Goal: Book appointment/travel/reservation

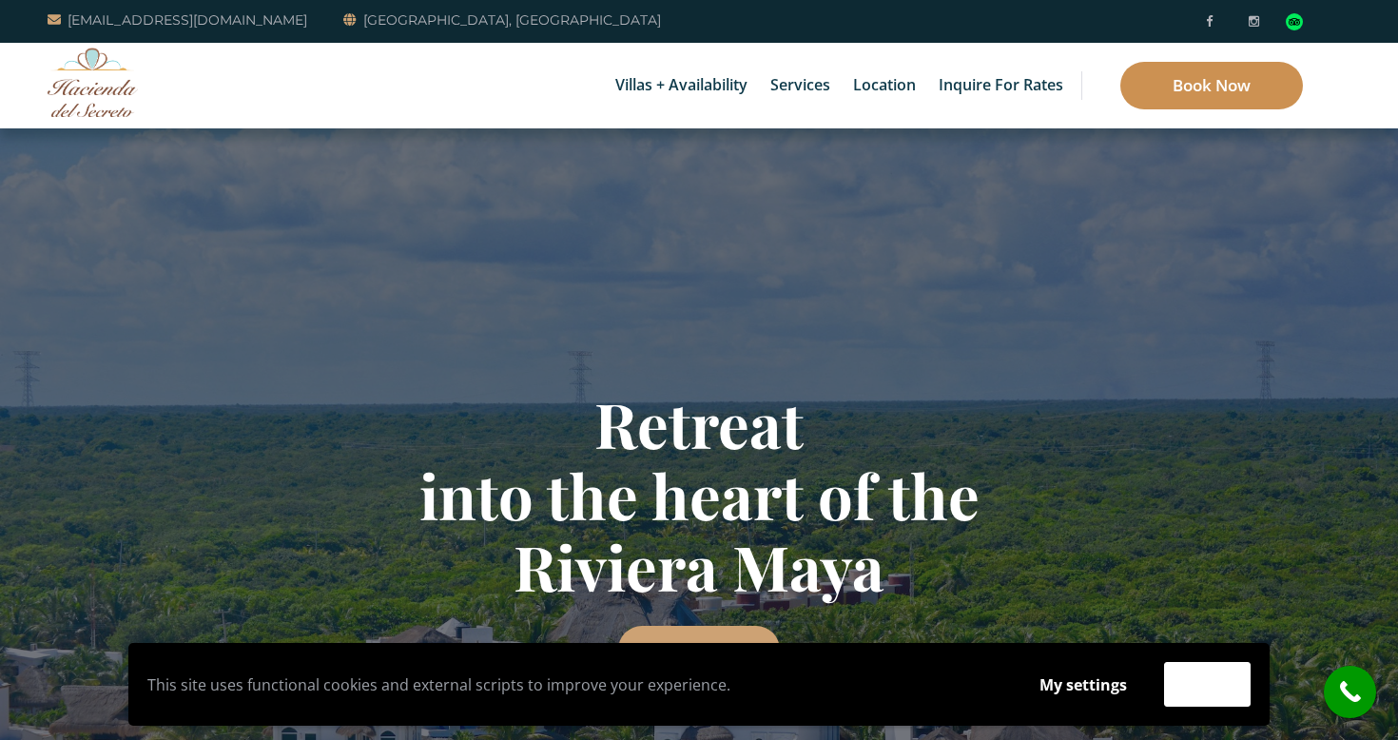
click at [1189, 85] on link "Book Now" at bounding box center [1211, 86] width 183 height 48
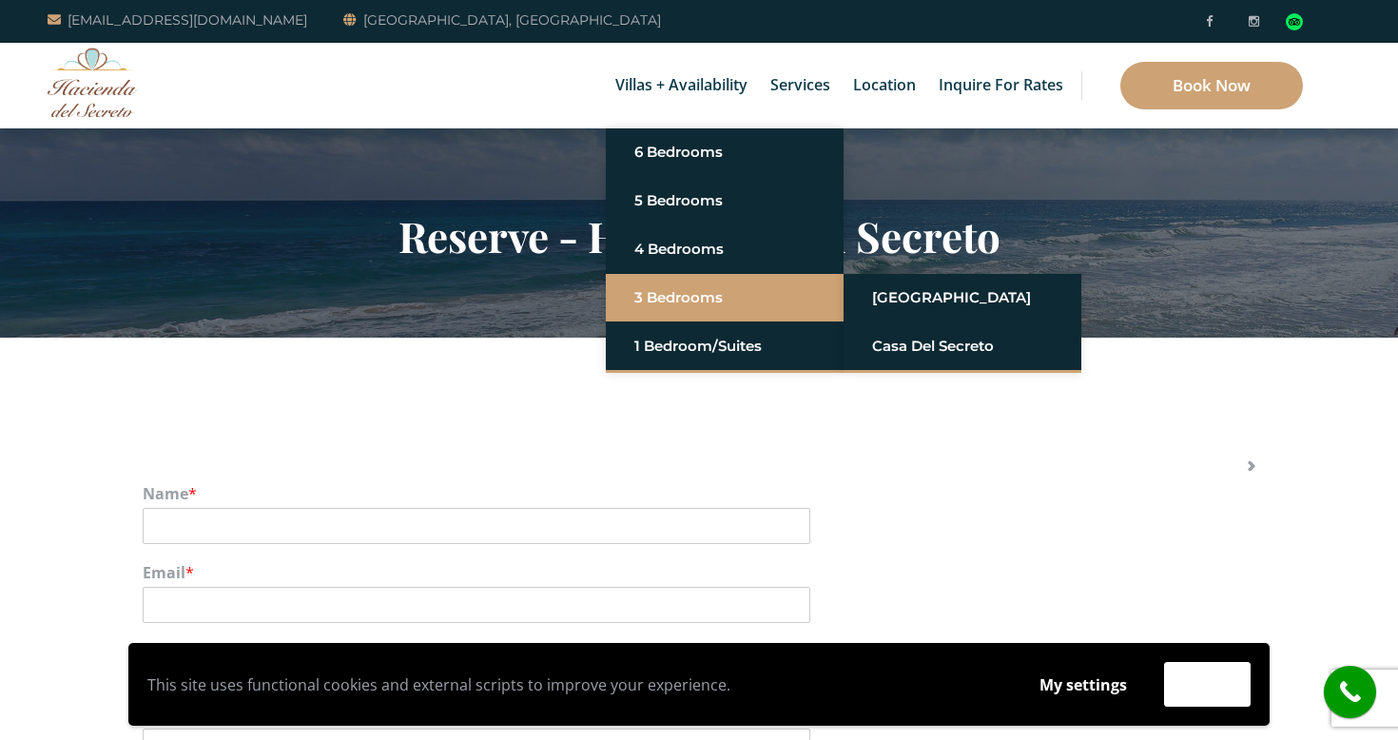
click at [663, 290] on link "3 Bedrooms" at bounding box center [724, 297] width 181 height 34
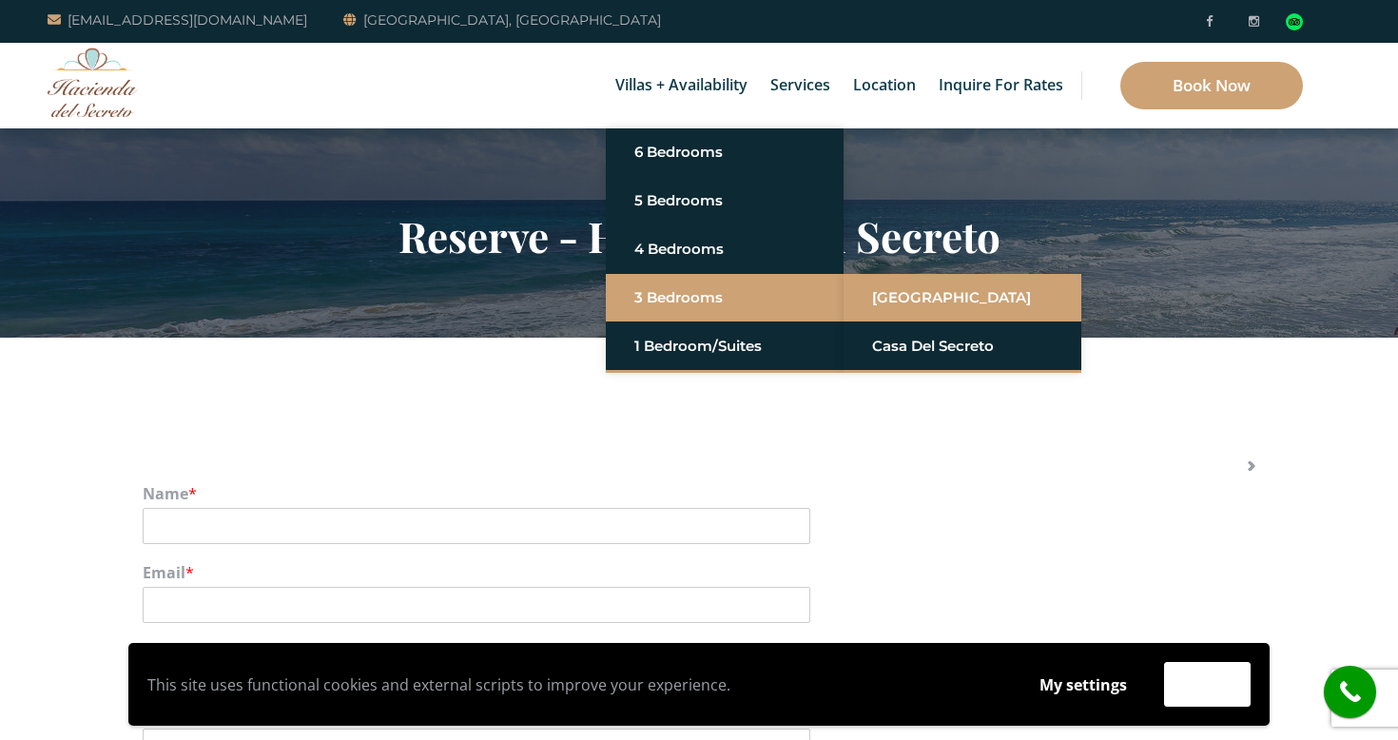
click at [901, 297] on link "[GEOGRAPHIC_DATA]" at bounding box center [962, 297] width 181 height 34
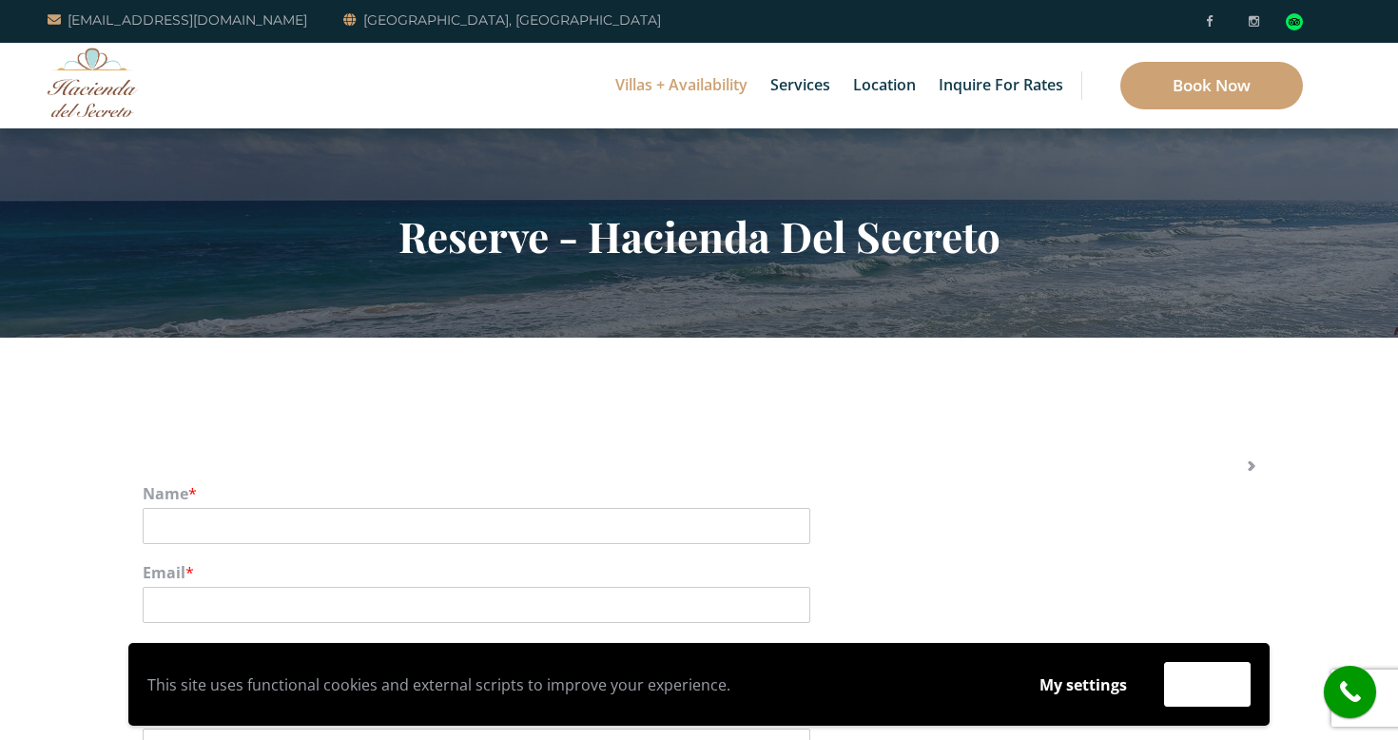
click at [688, 88] on link "Villas + Availability" at bounding box center [681, 86] width 151 height 86
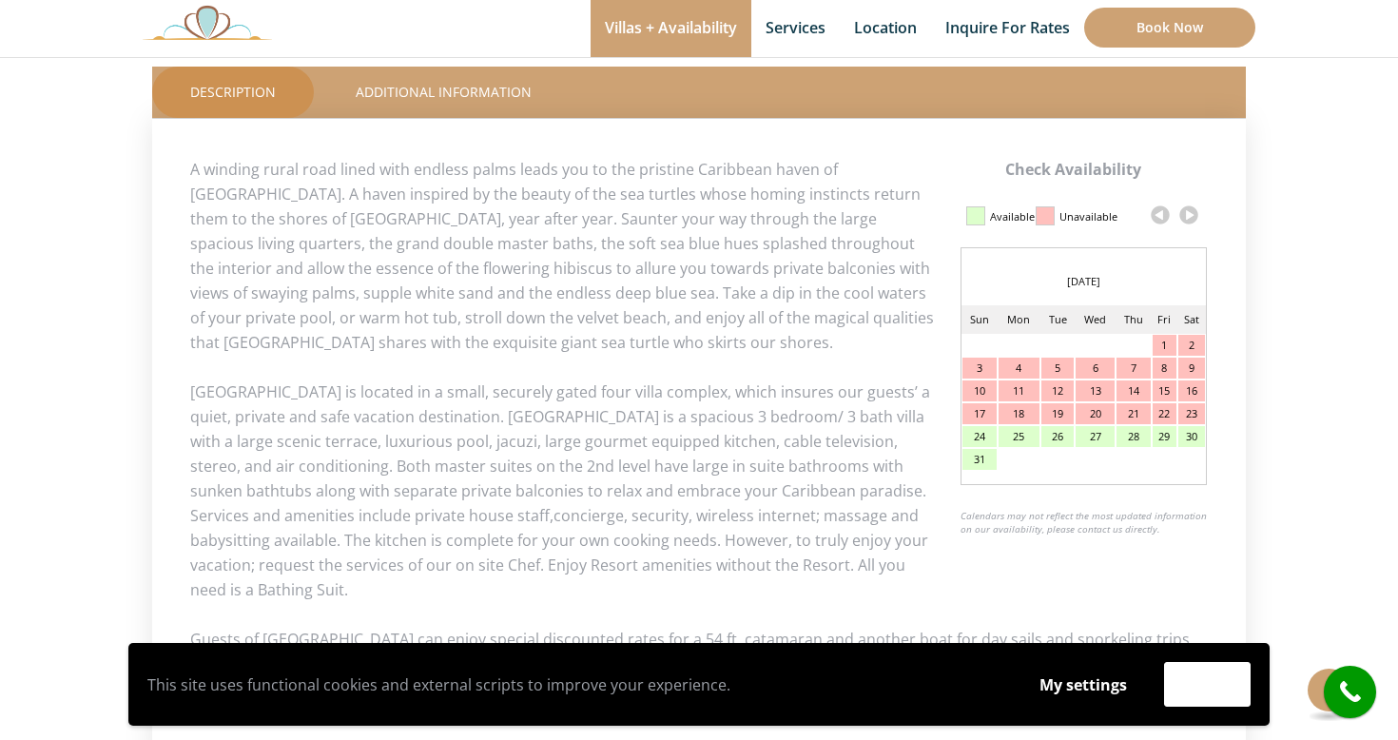
scroll to position [830, 0]
click at [1192, 208] on link at bounding box center [1188, 214] width 29 height 29
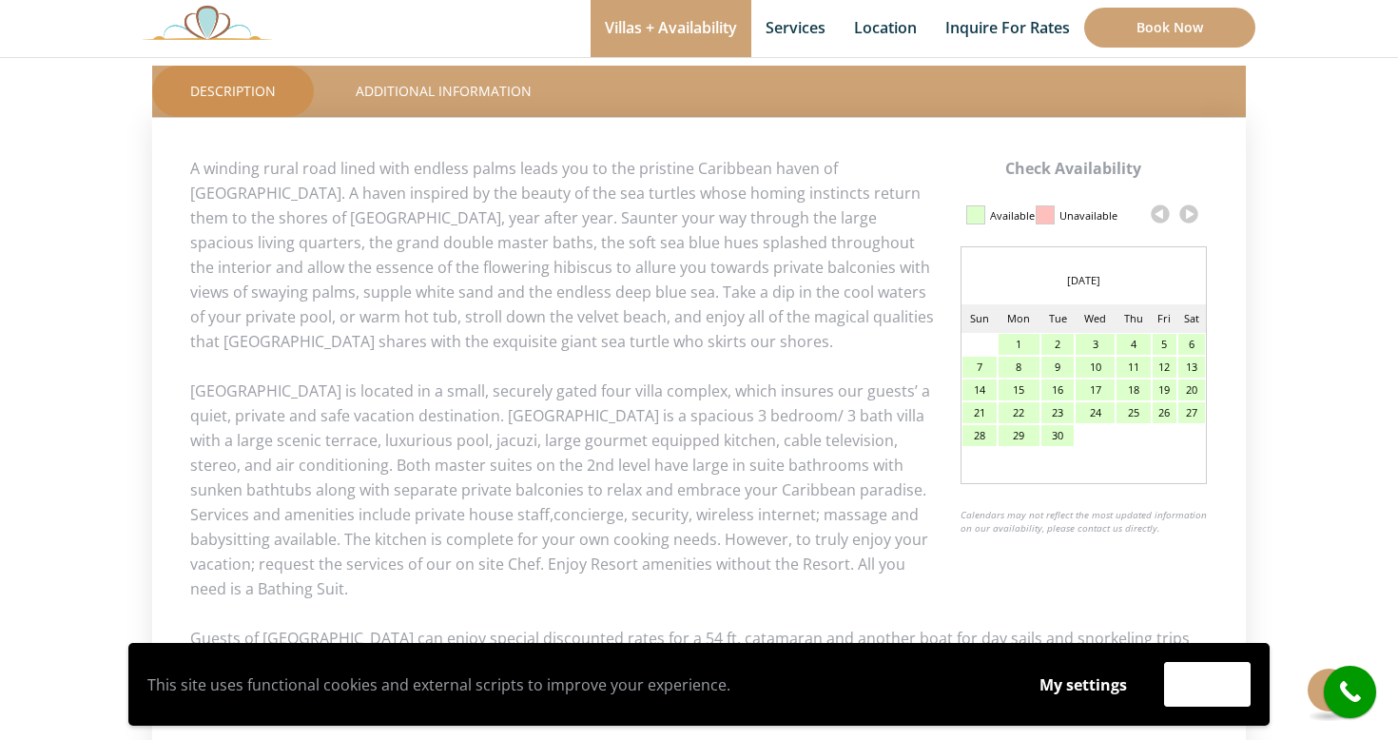
click at [1192, 211] on link at bounding box center [1188, 214] width 29 height 29
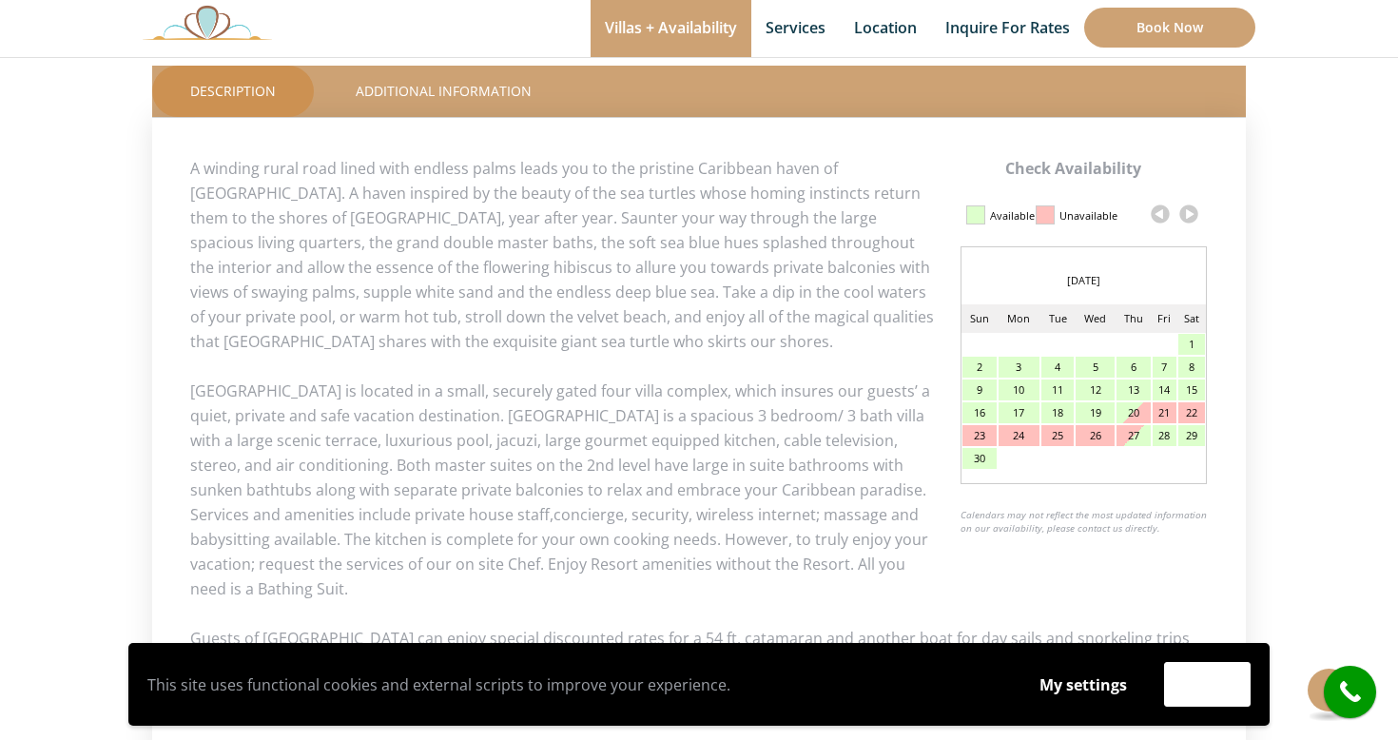
click at [1191, 212] on link at bounding box center [1188, 214] width 29 height 29
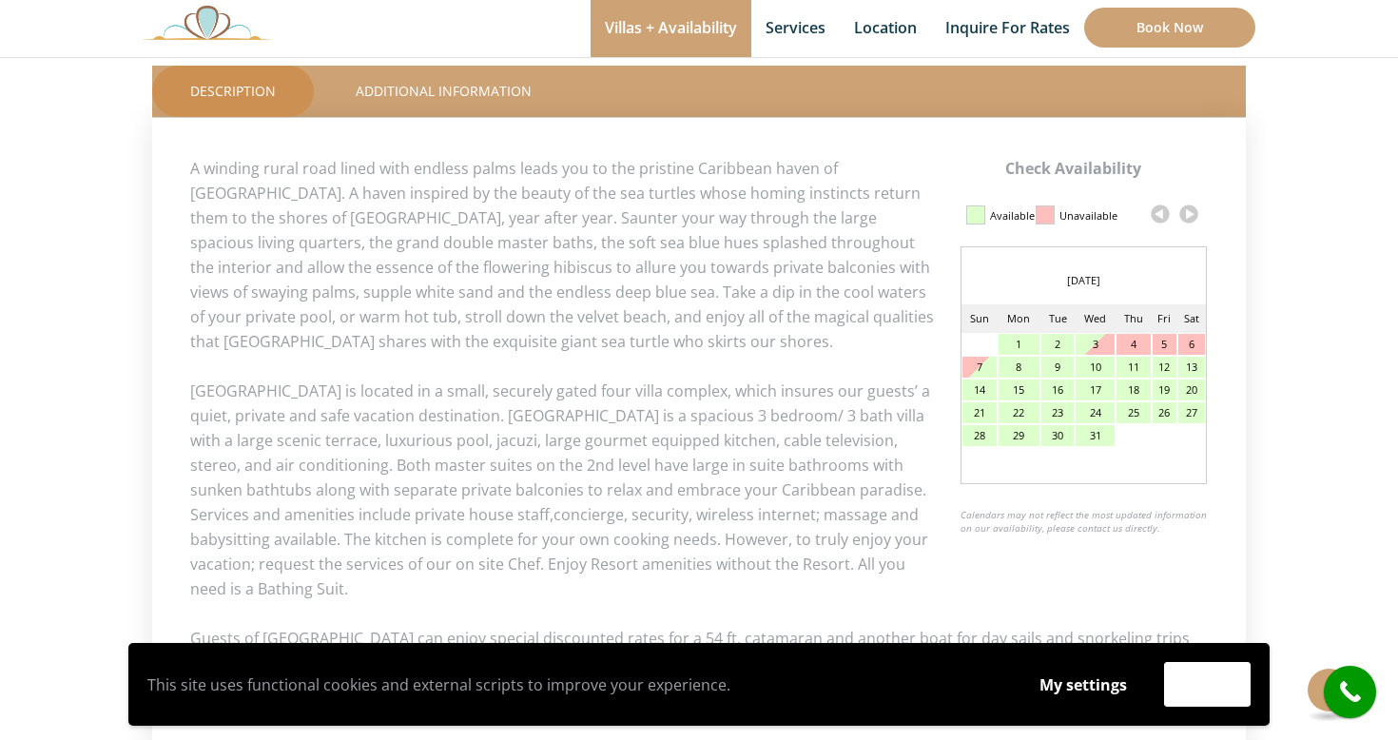
click at [1191, 218] on link at bounding box center [1188, 214] width 29 height 29
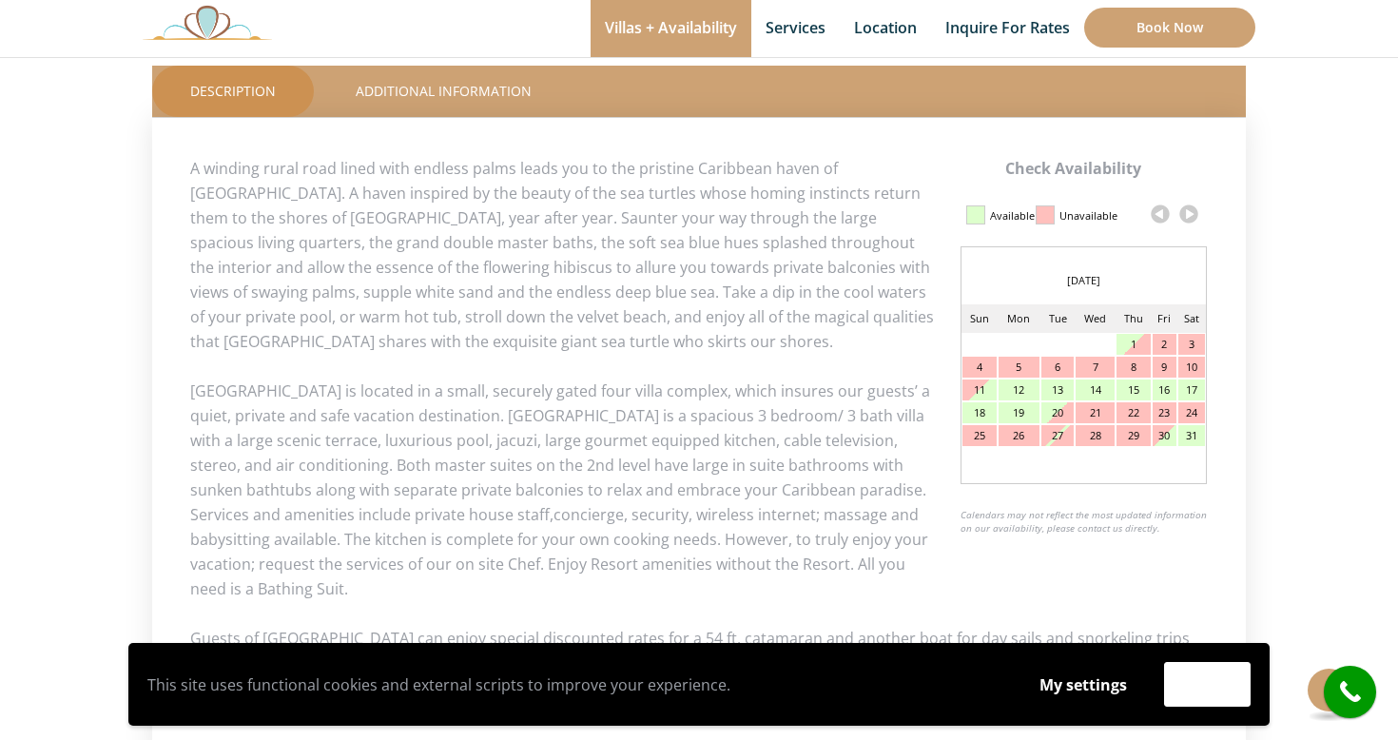
click at [1159, 215] on link at bounding box center [1160, 214] width 29 height 29
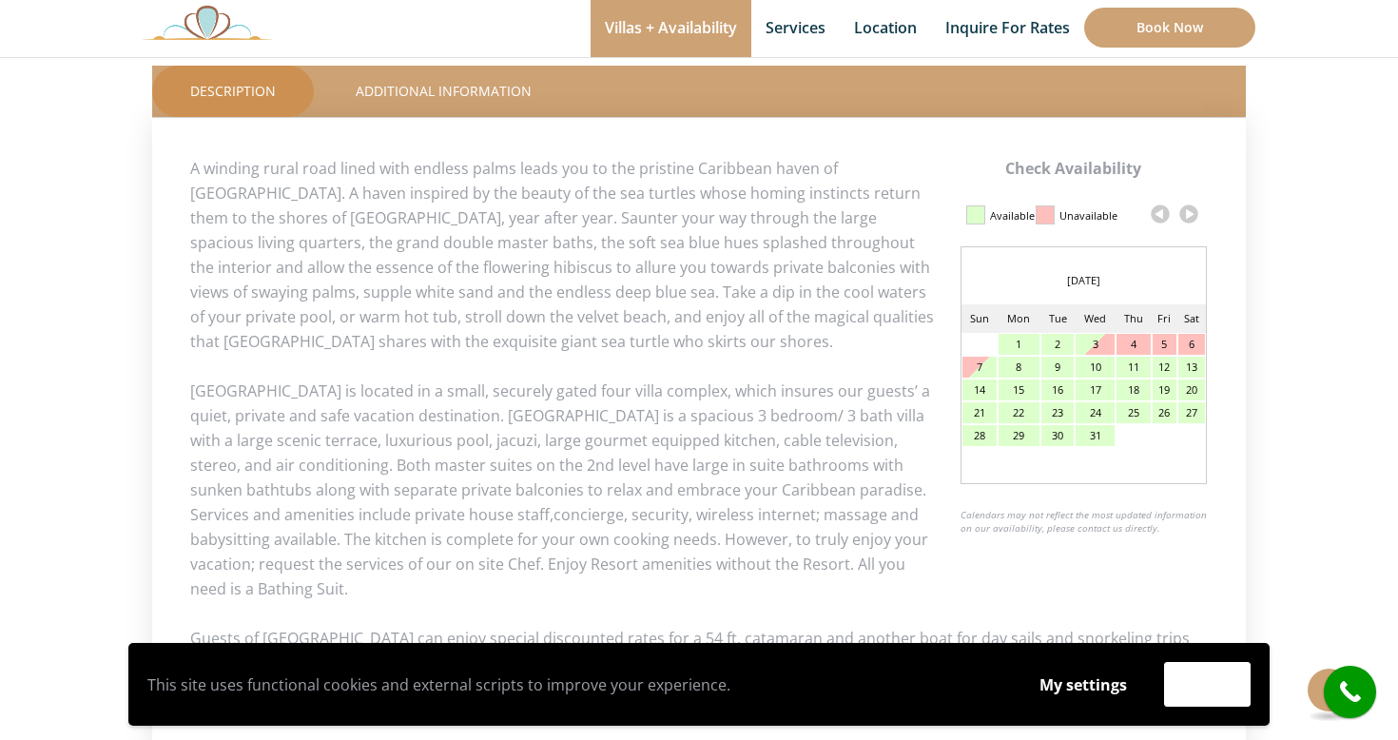
click at [1190, 414] on div "27" at bounding box center [1191, 412] width 27 height 21
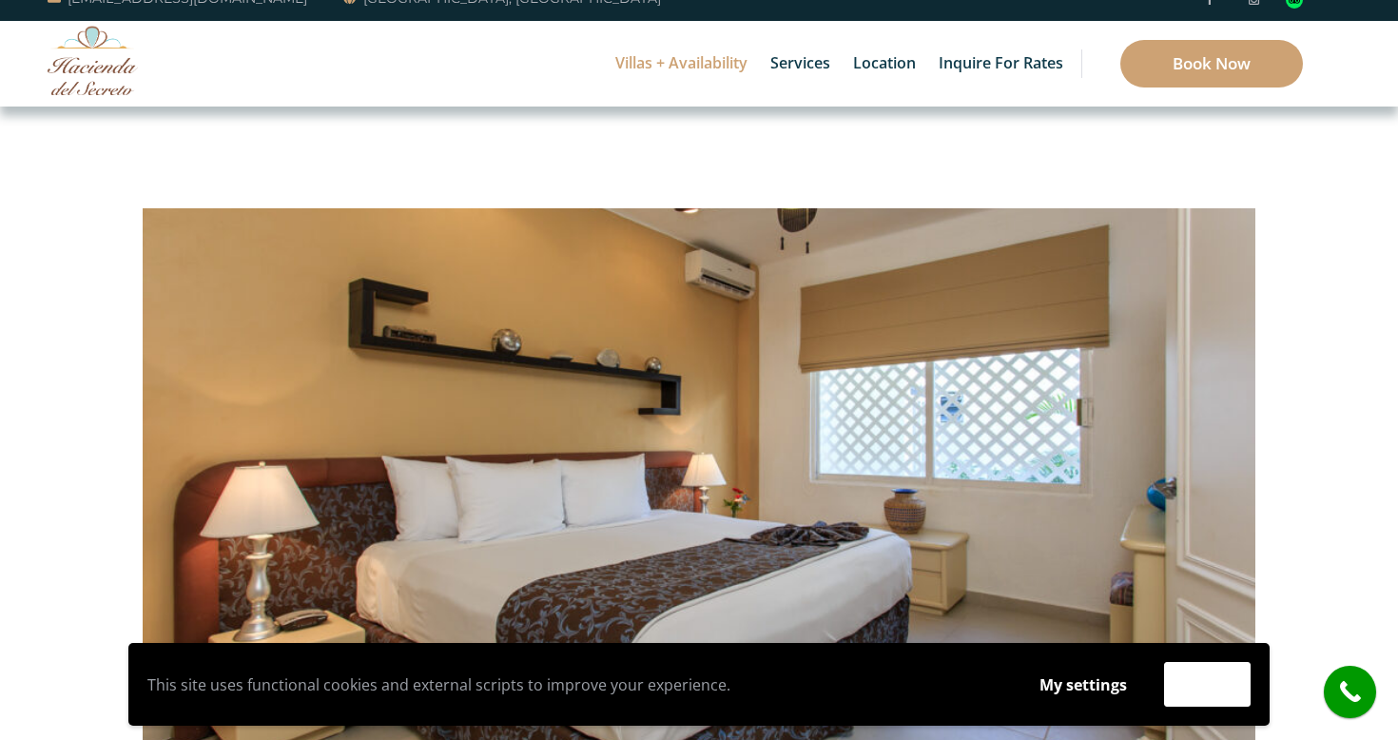
scroll to position [32, 0]
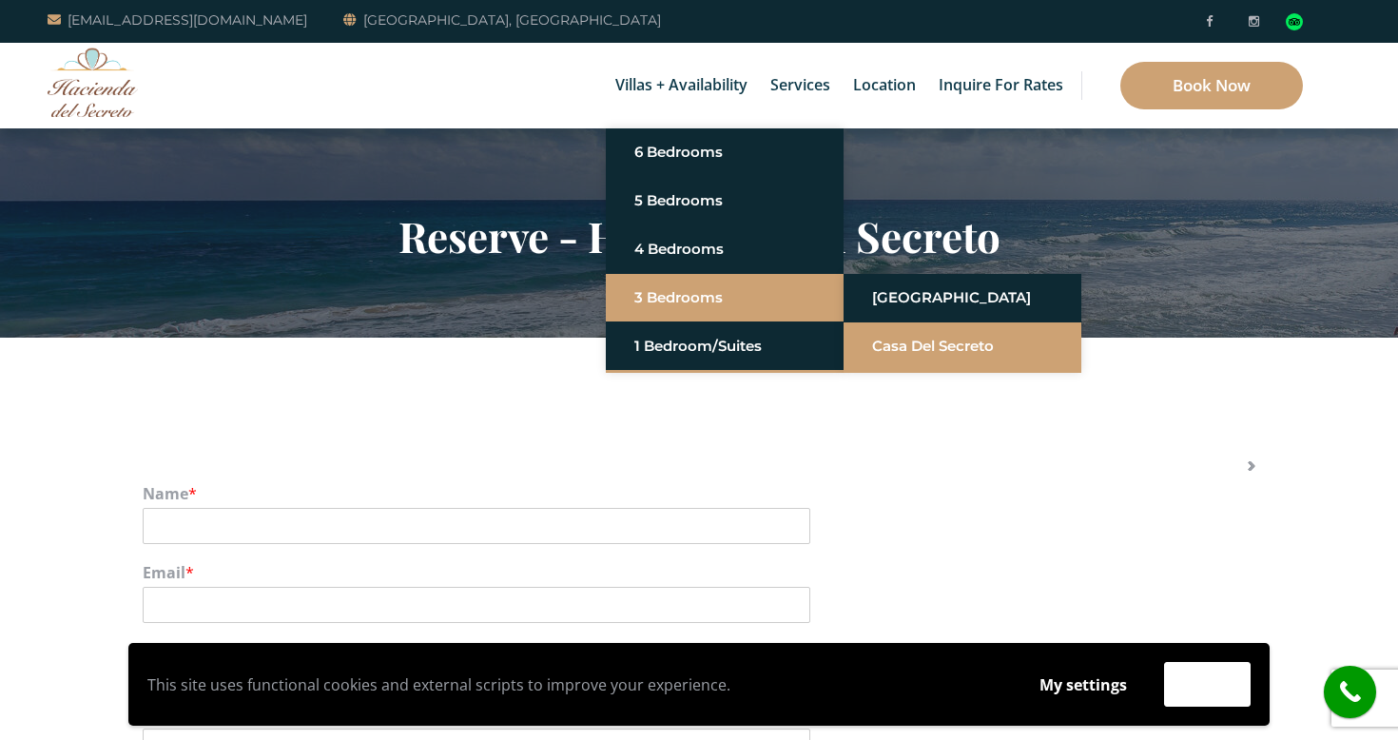
click at [902, 353] on link "Casa del Secreto" at bounding box center [962, 346] width 181 height 34
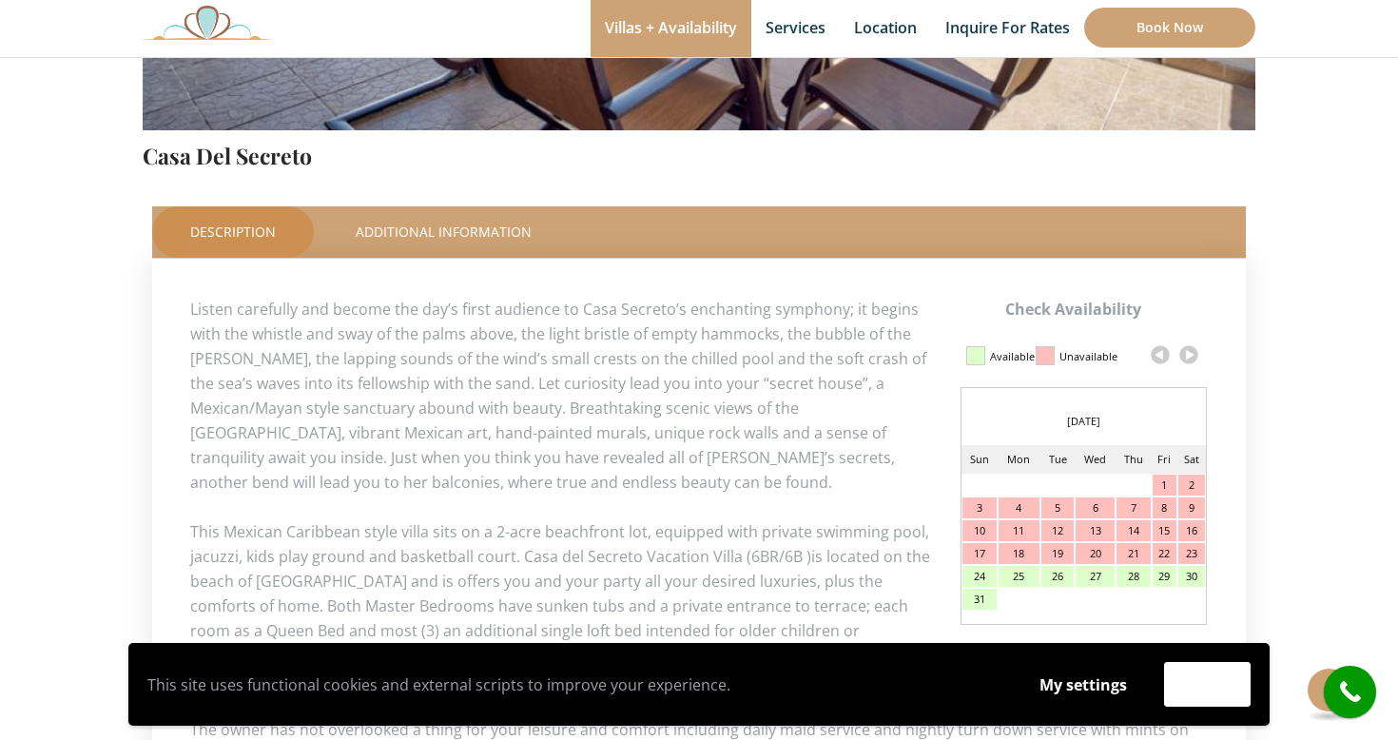
scroll to position [690, 0]
click at [1183, 353] on link at bounding box center [1188, 353] width 29 height 29
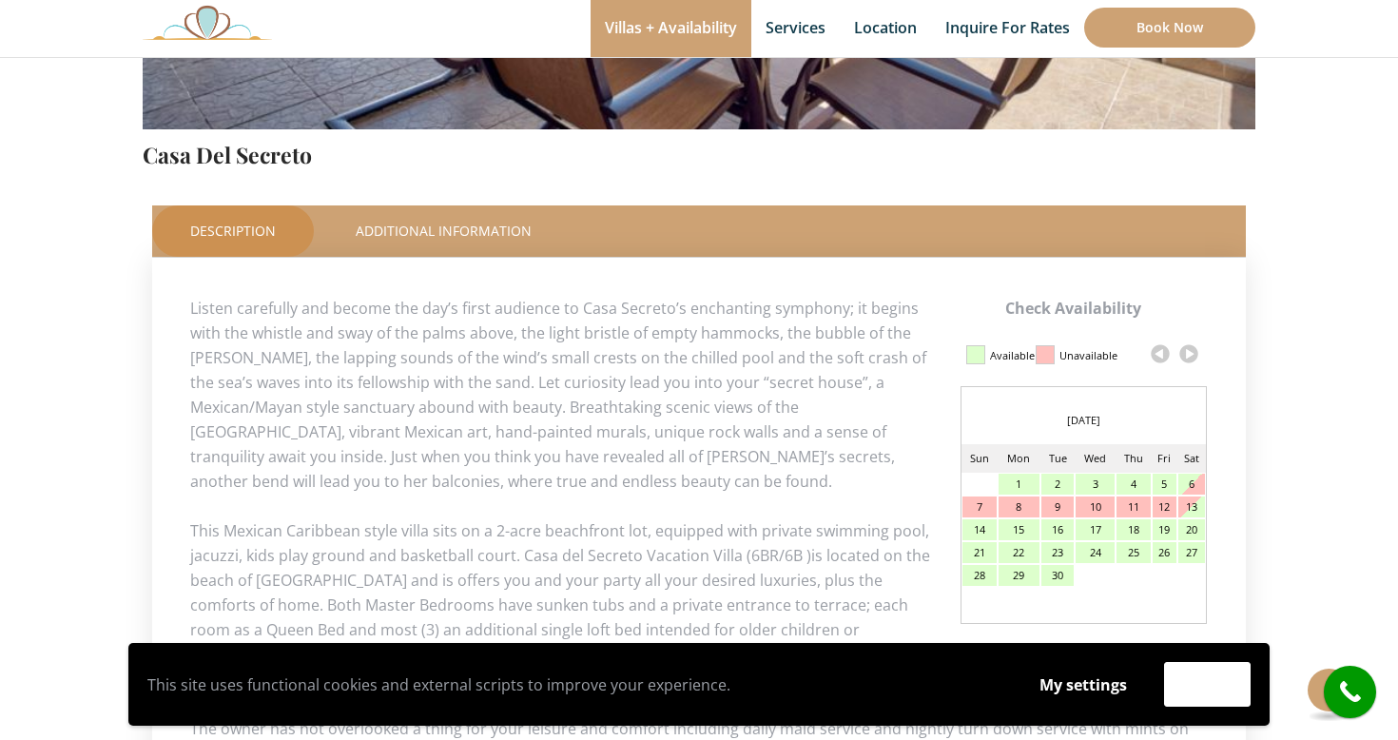
click at [1183, 353] on link at bounding box center [1188, 353] width 29 height 29
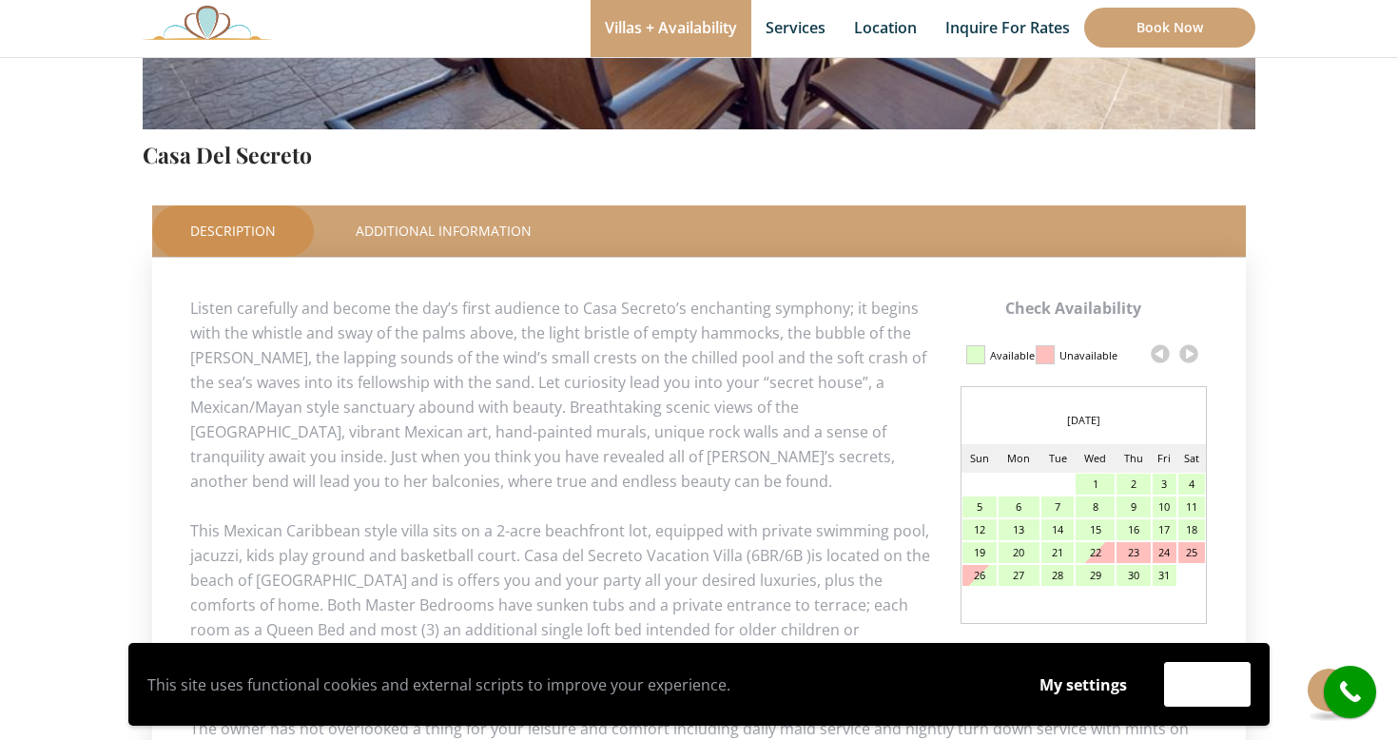
click at [1192, 352] on link at bounding box center [1188, 353] width 29 height 29
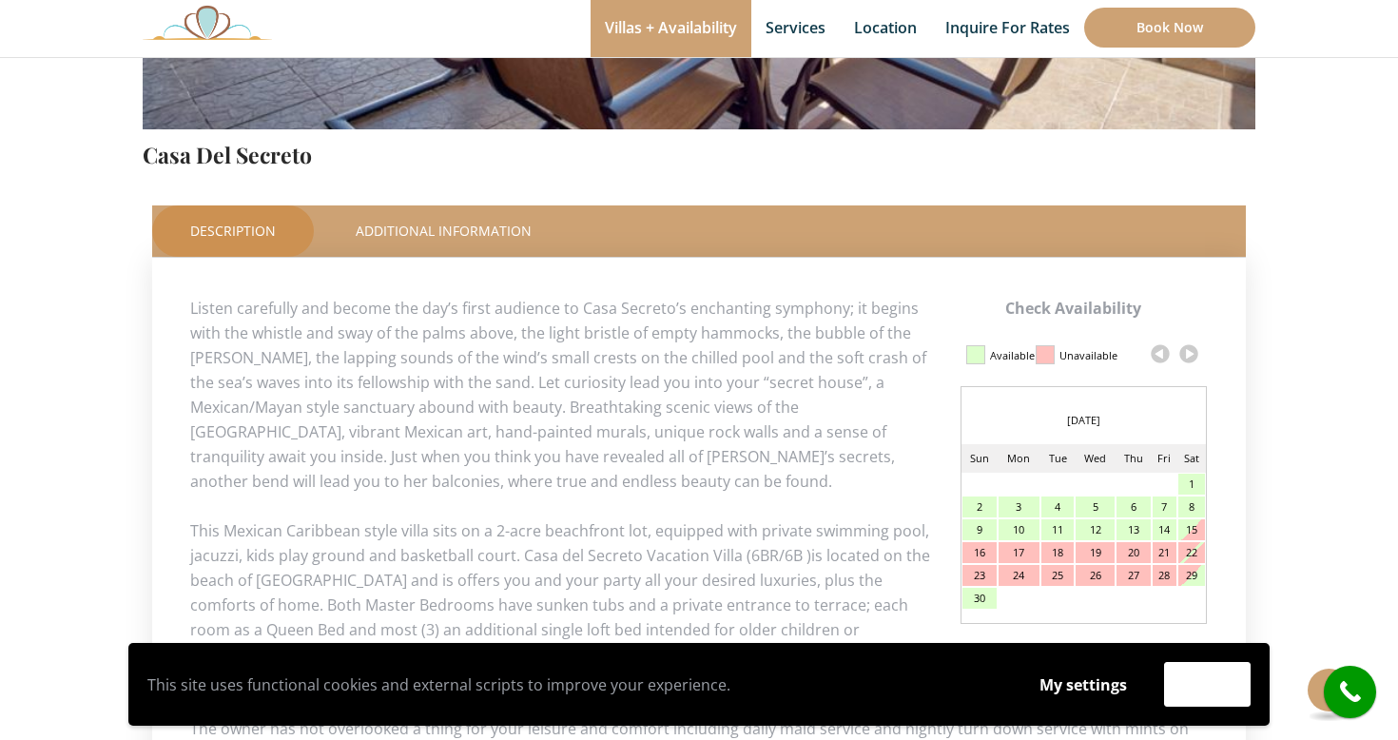
click at [1191, 355] on link at bounding box center [1188, 353] width 29 height 29
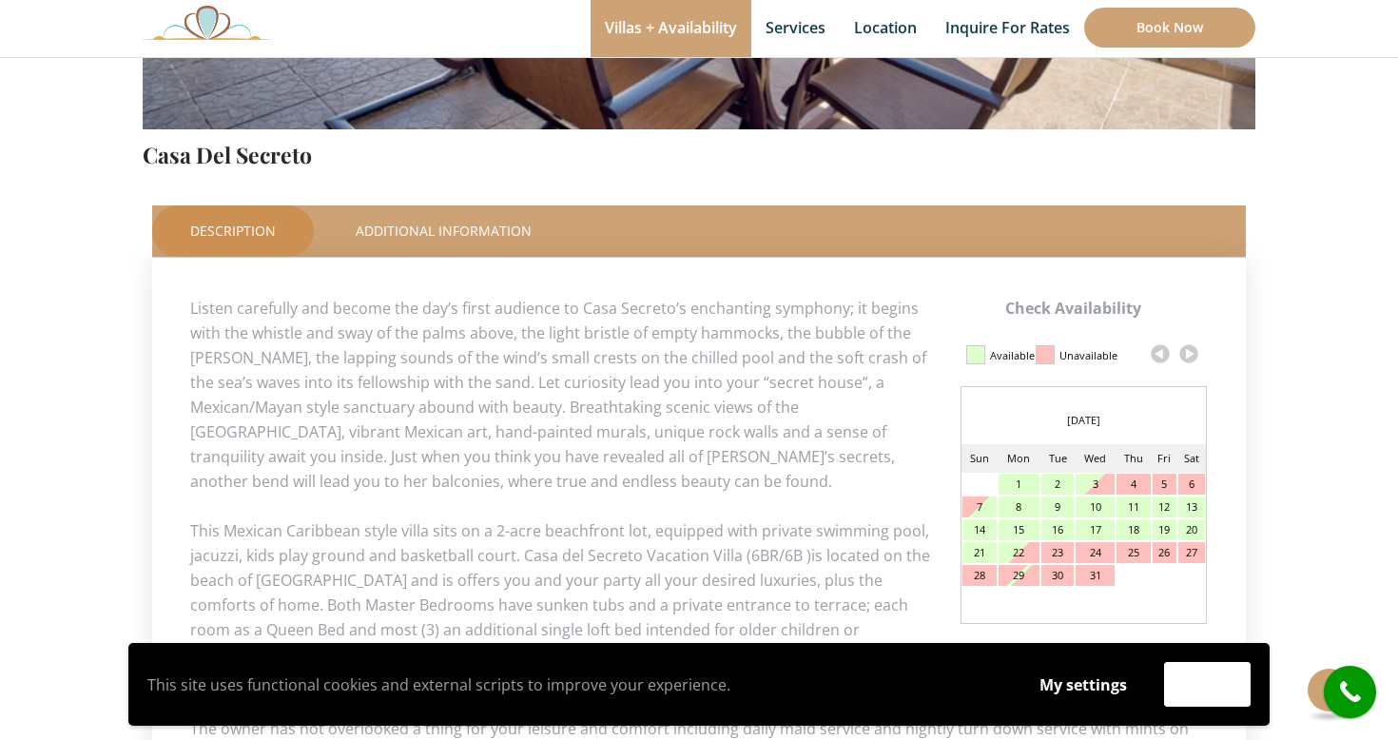
click at [1191, 355] on link at bounding box center [1188, 353] width 29 height 29
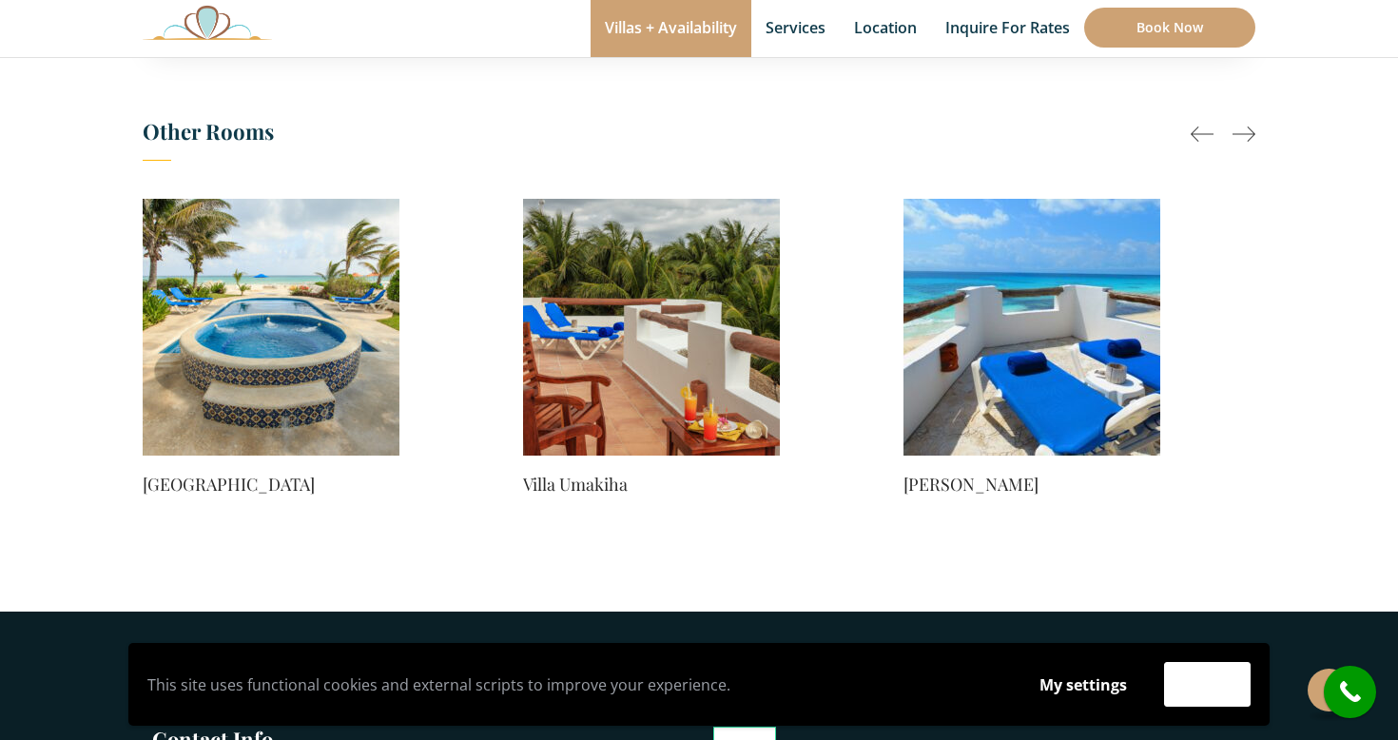
scroll to position [1660, 0]
click at [283, 328] on img at bounding box center [271, 326] width 257 height 257
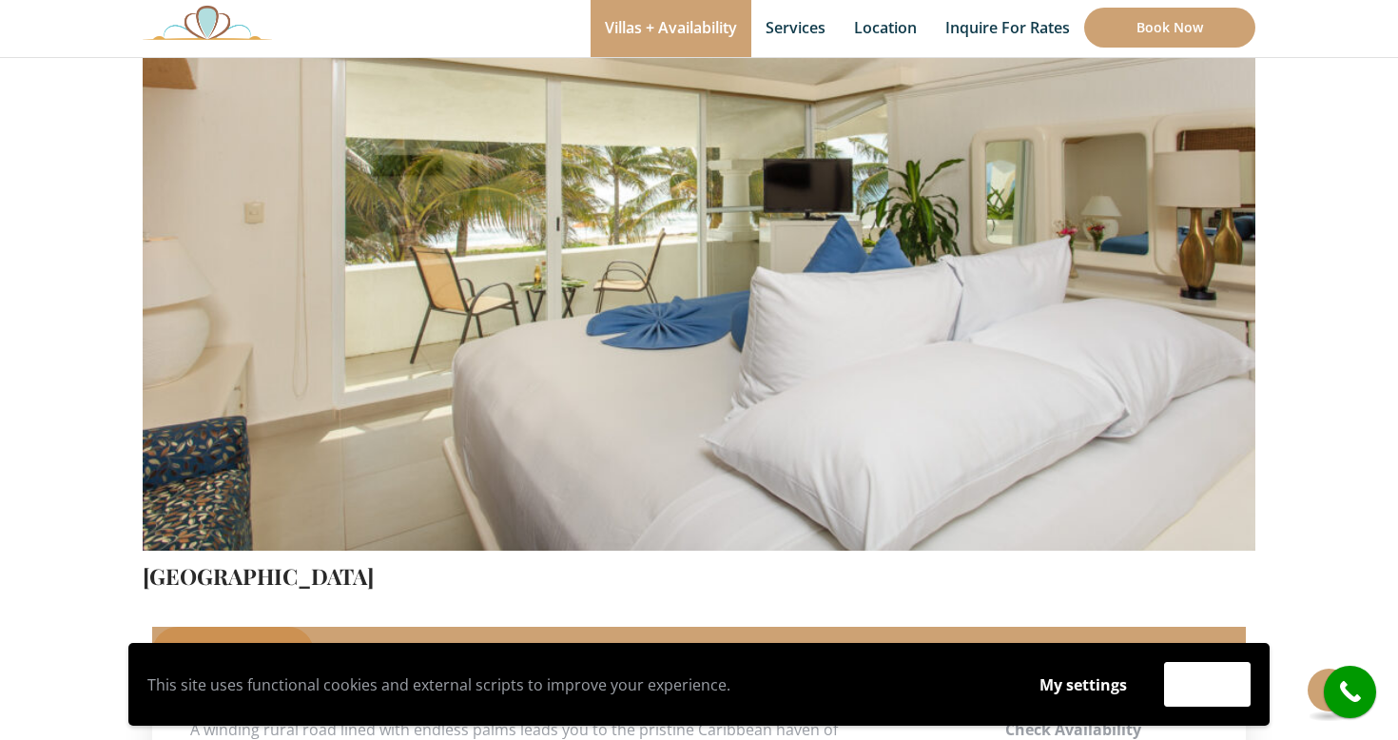
scroll to position [261, 0]
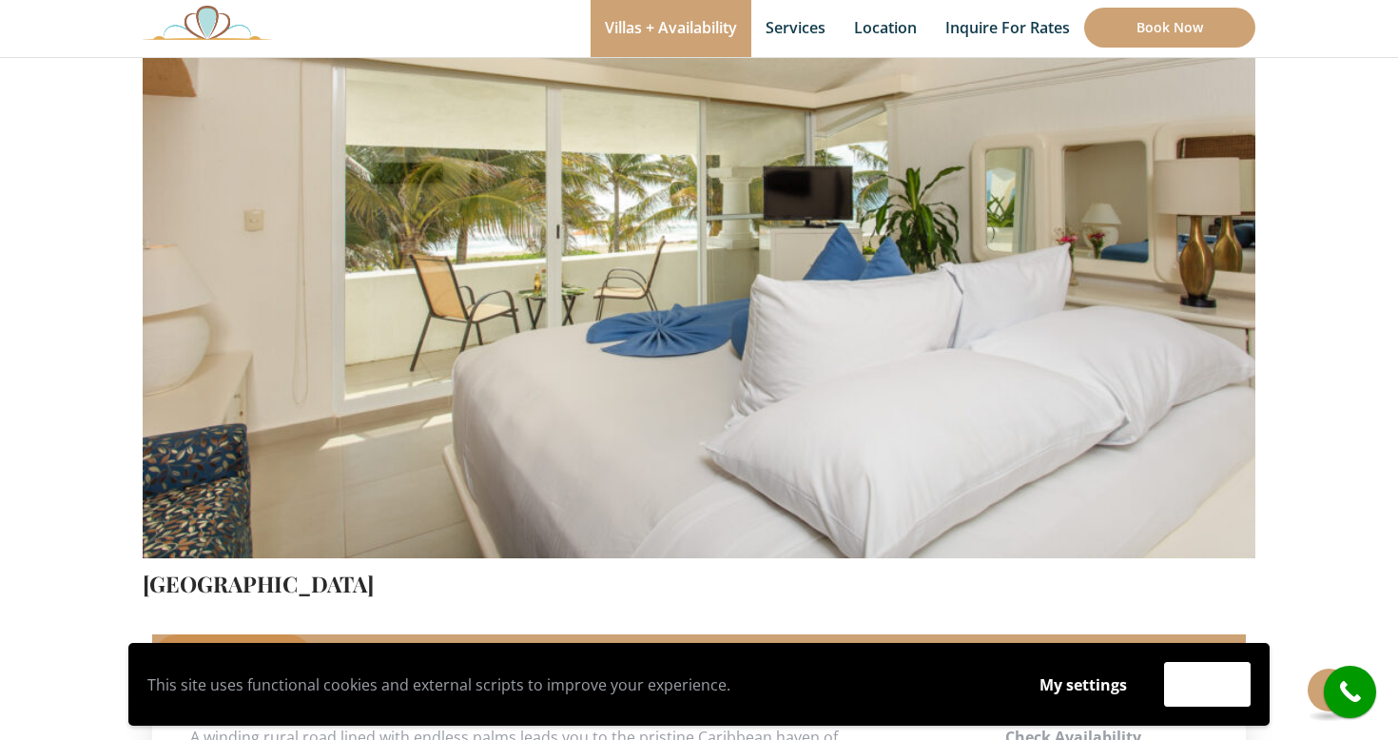
click at [1014, 398] on img at bounding box center [699, 192] width 1112 height 742
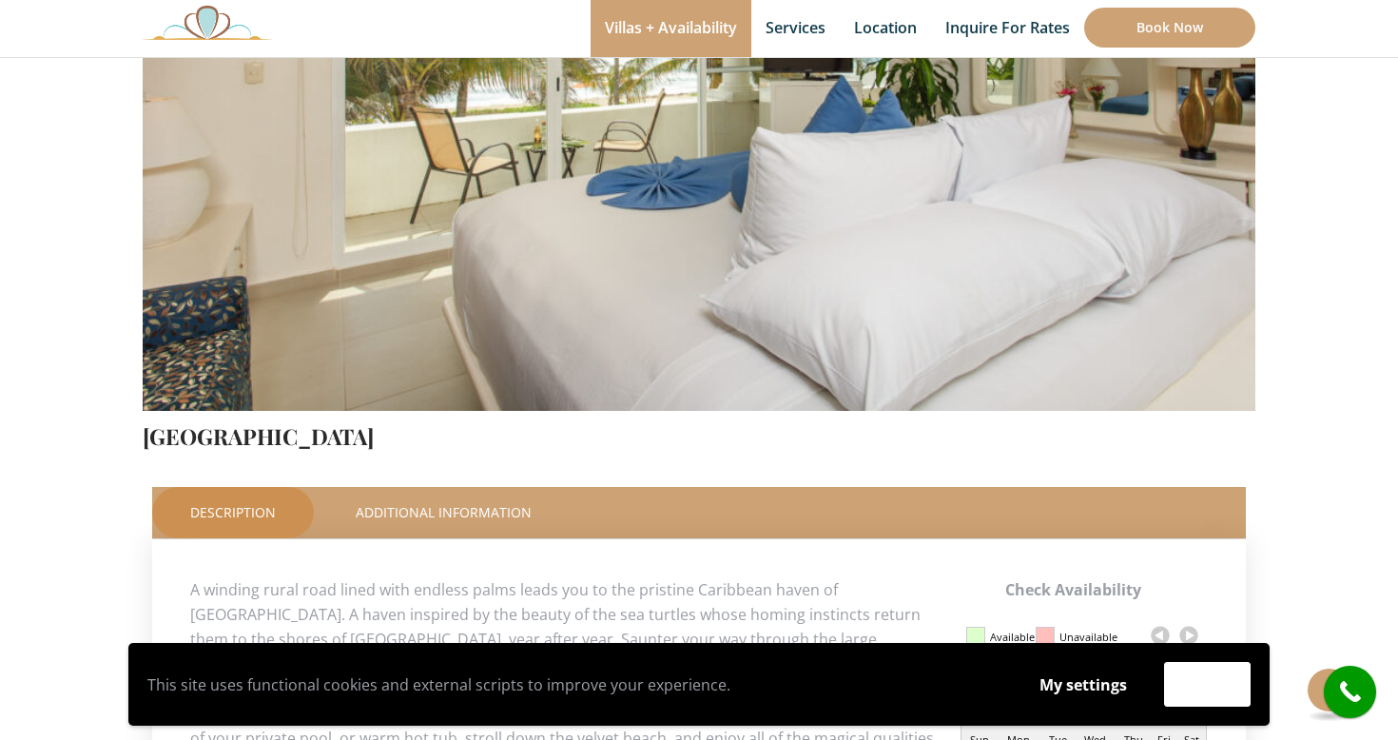
scroll to position [405, 0]
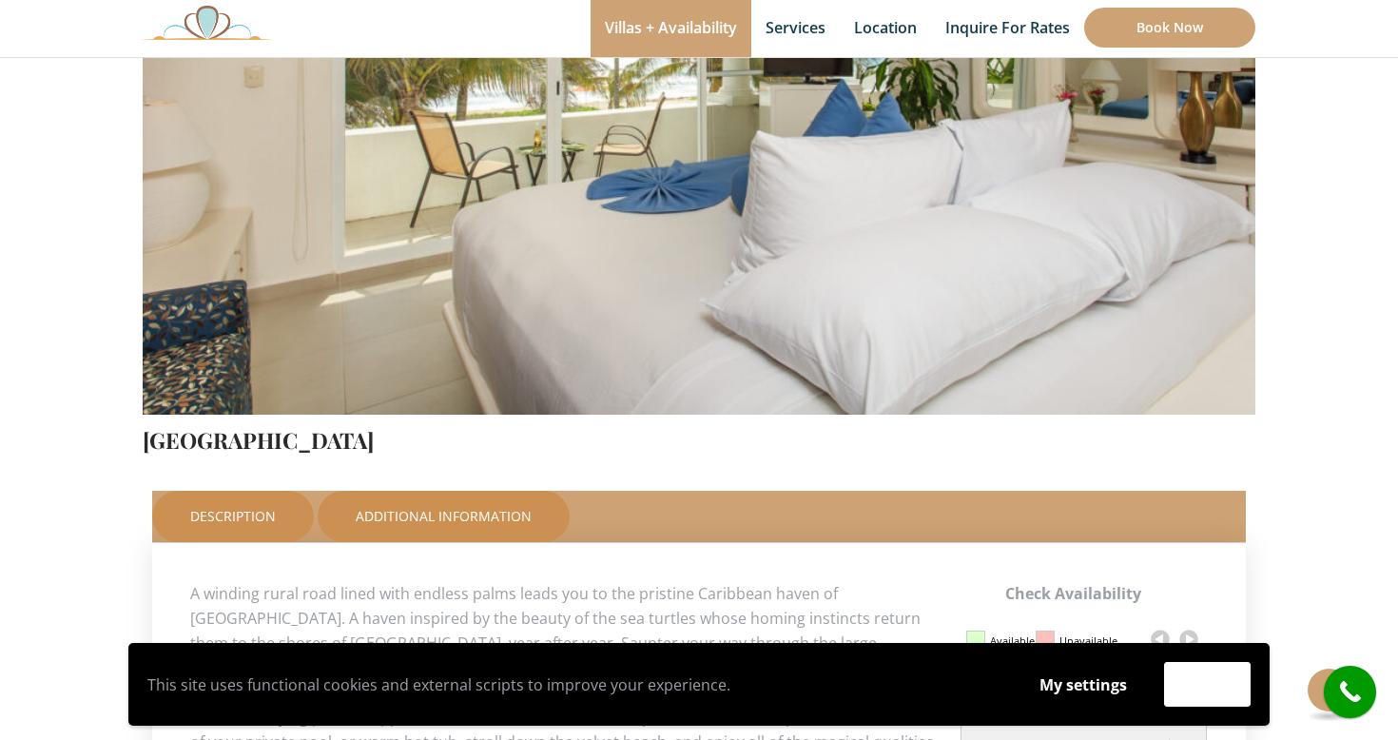
click at [497, 517] on link "Additional Information" at bounding box center [444, 516] width 252 height 51
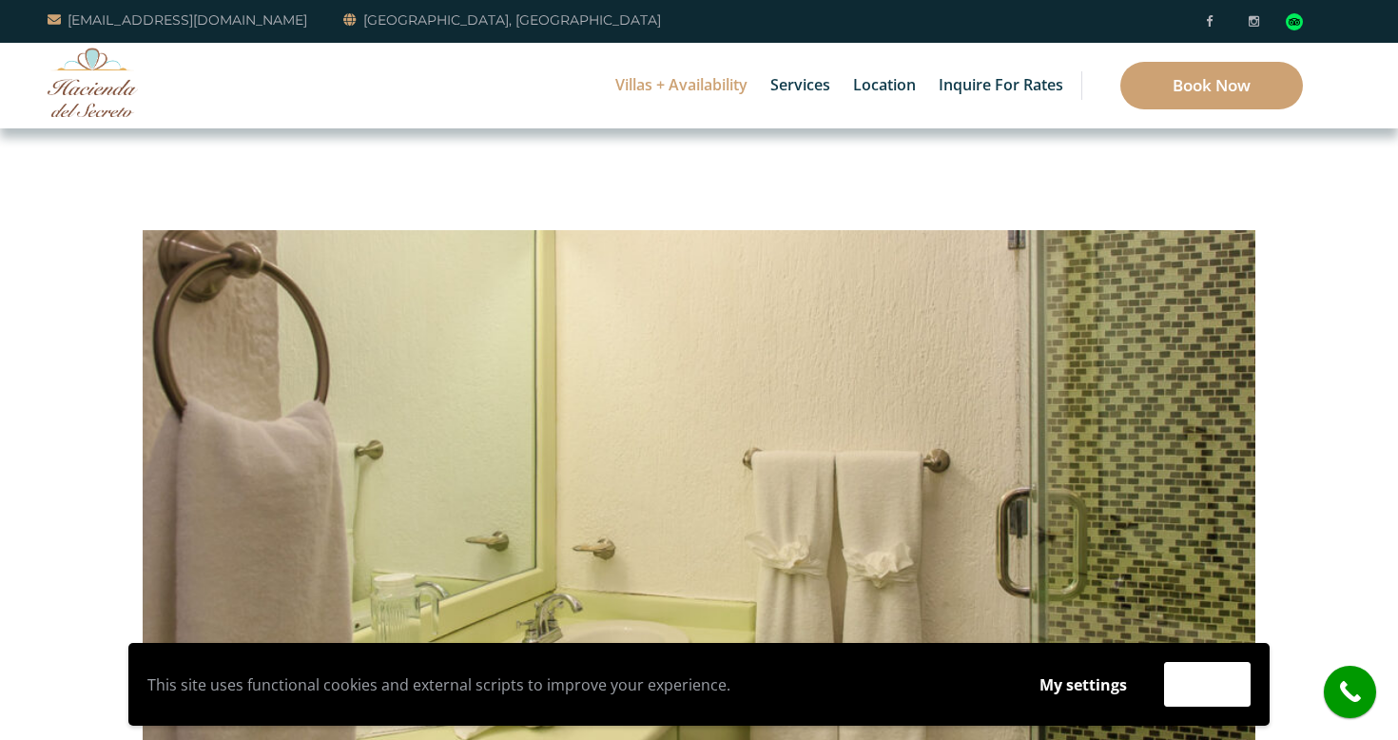
scroll to position [0, 0]
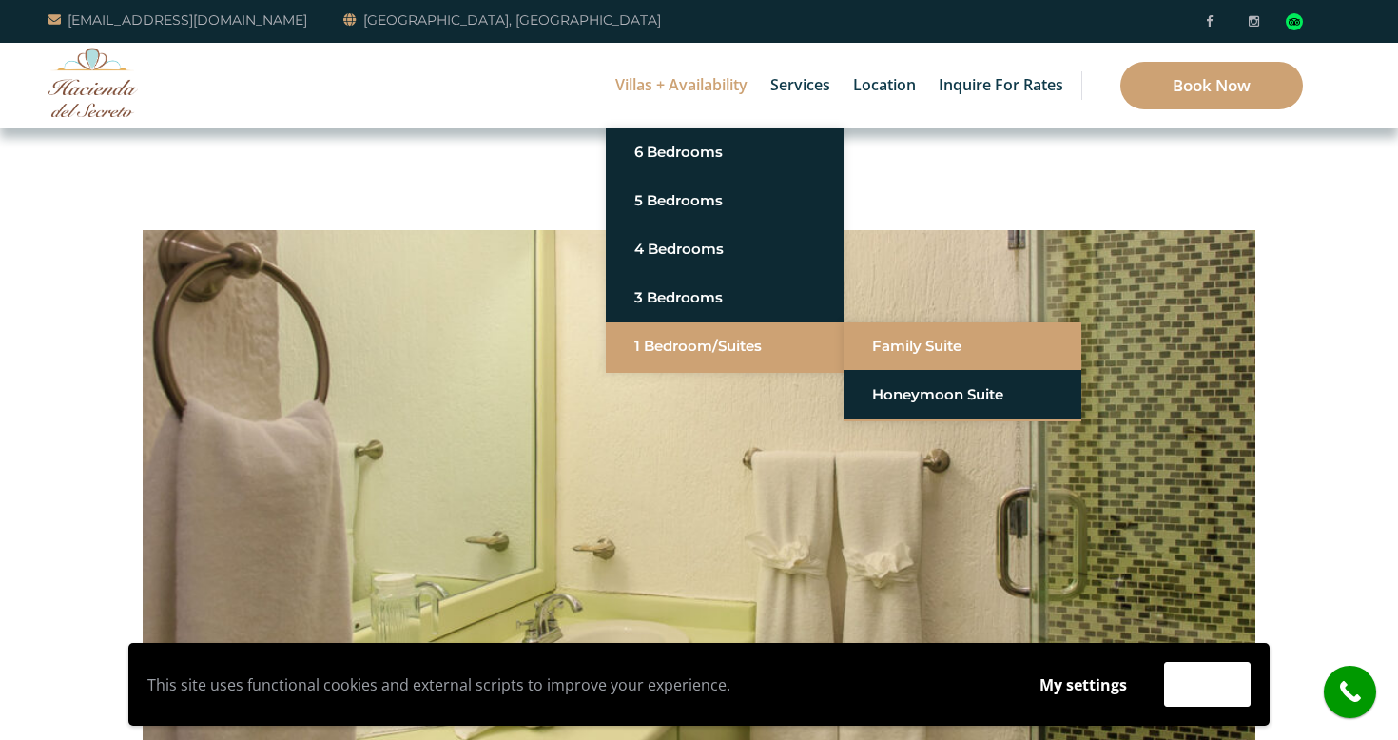
click at [875, 345] on link "Family Suite" at bounding box center [962, 346] width 181 height 34
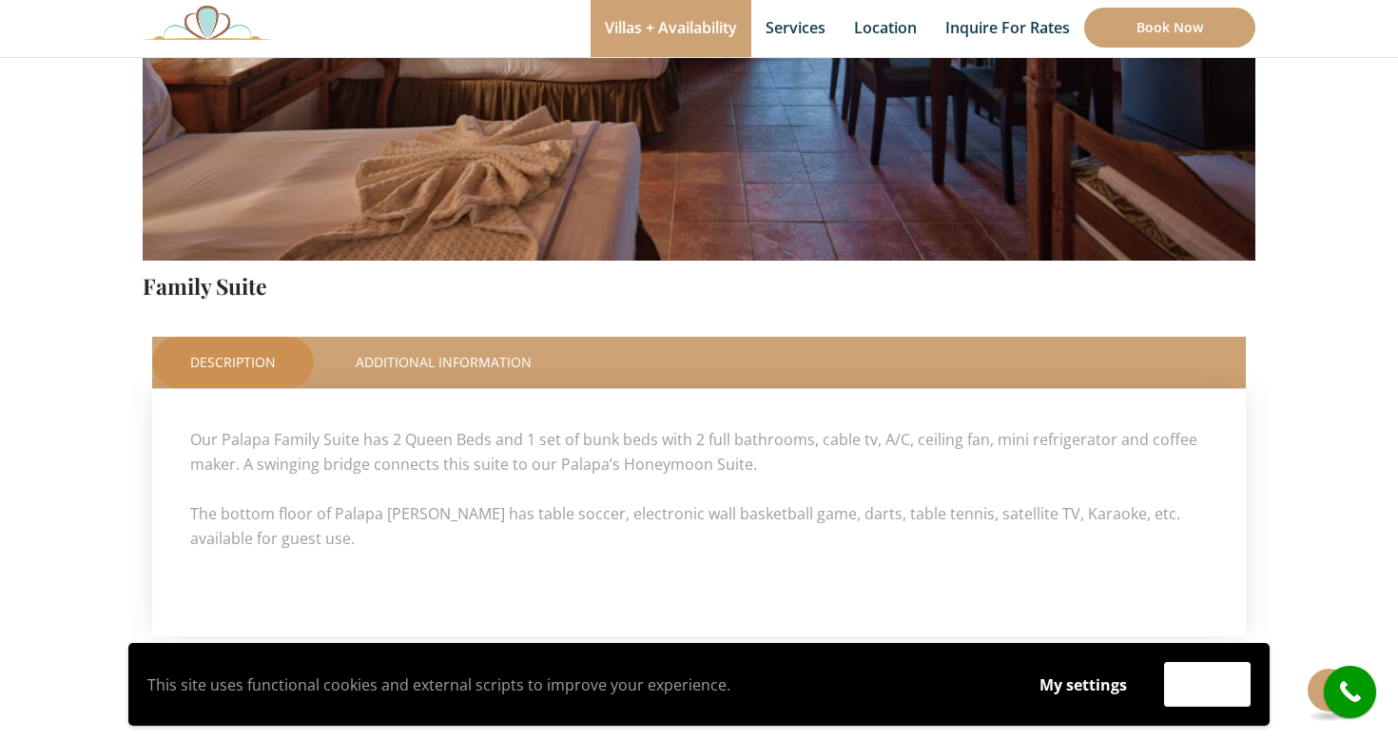
scroll to position [565, 0]
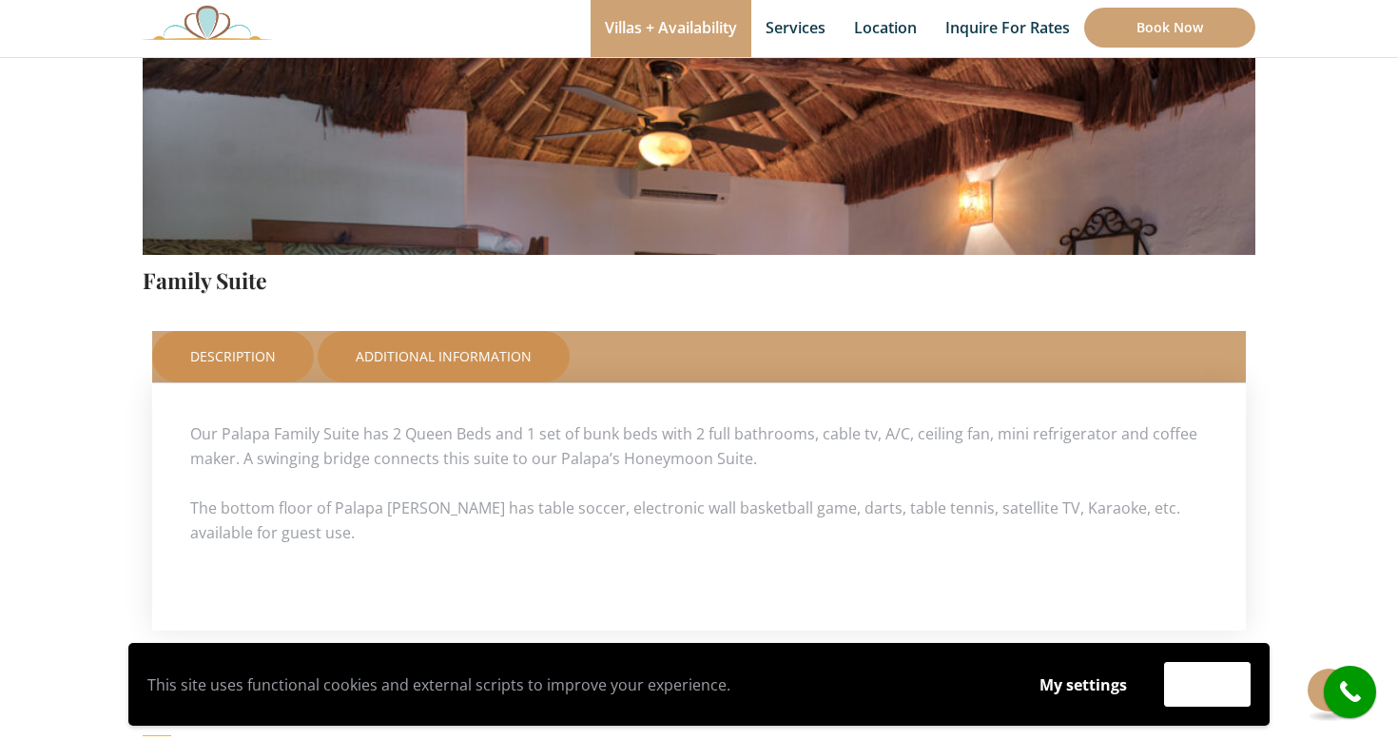
click at [449, 350] on link "Additional Information" at bounding box center [444, 356] width 252 height 51
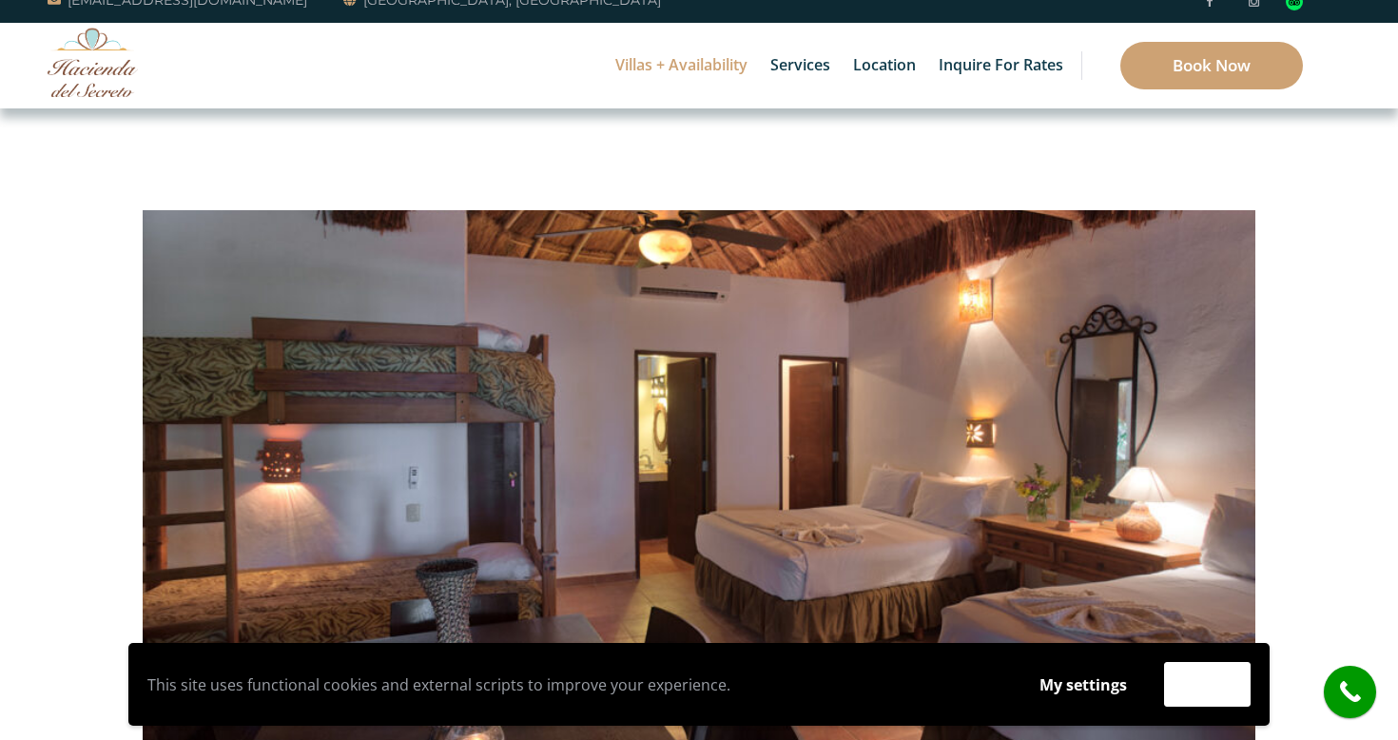
scroll to position [17, 0]
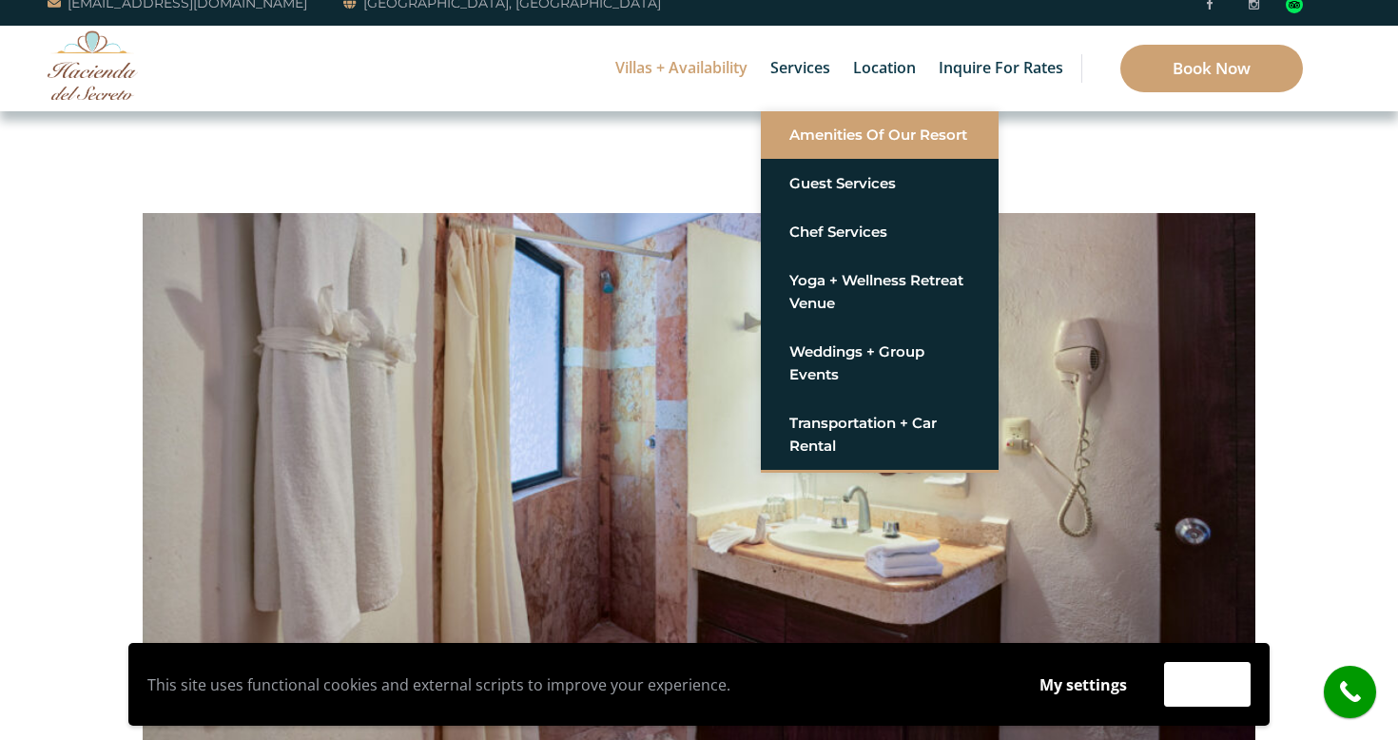
click at [817, 136] on link "Amenities of Our Resort" at bounding box center [879, 135] width 181 height 34
